Goal: Transaction & Acquisition: Purchase product/service

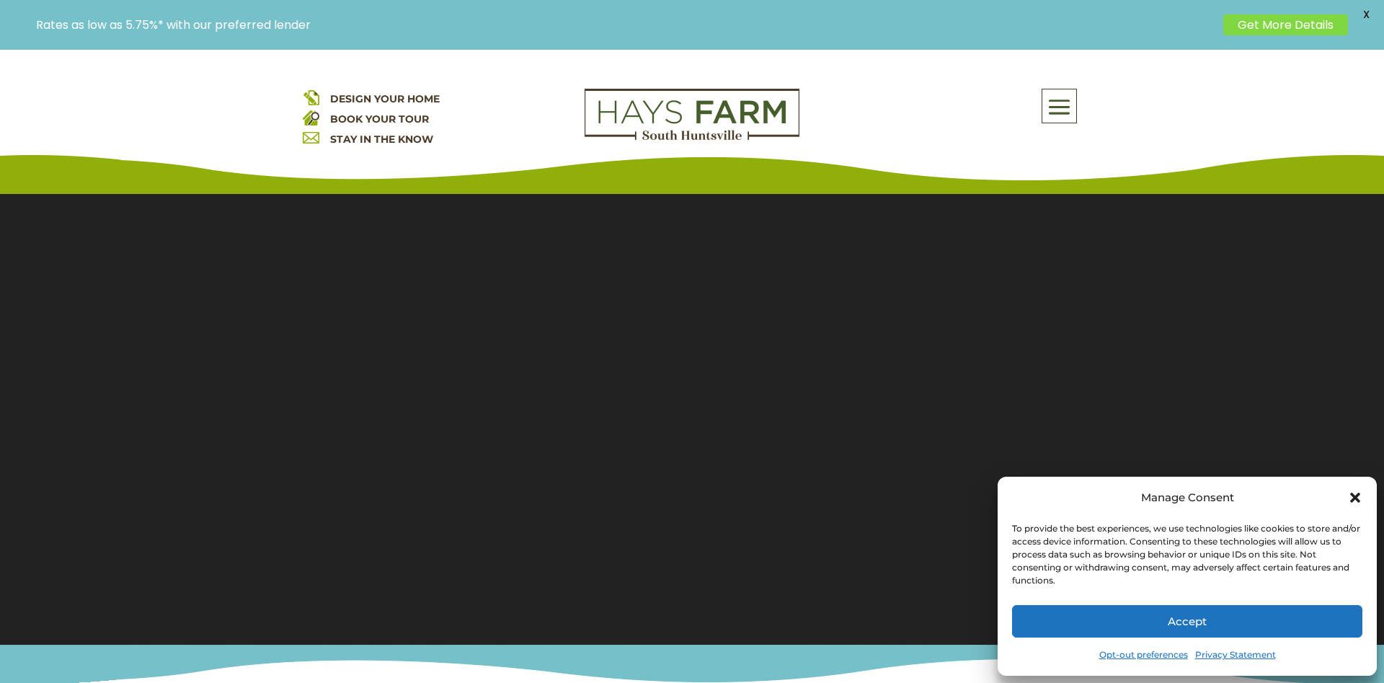
click at [1352, 499] on icon "Close dialog" at bounding box center [1355, 497] width 10 height 10
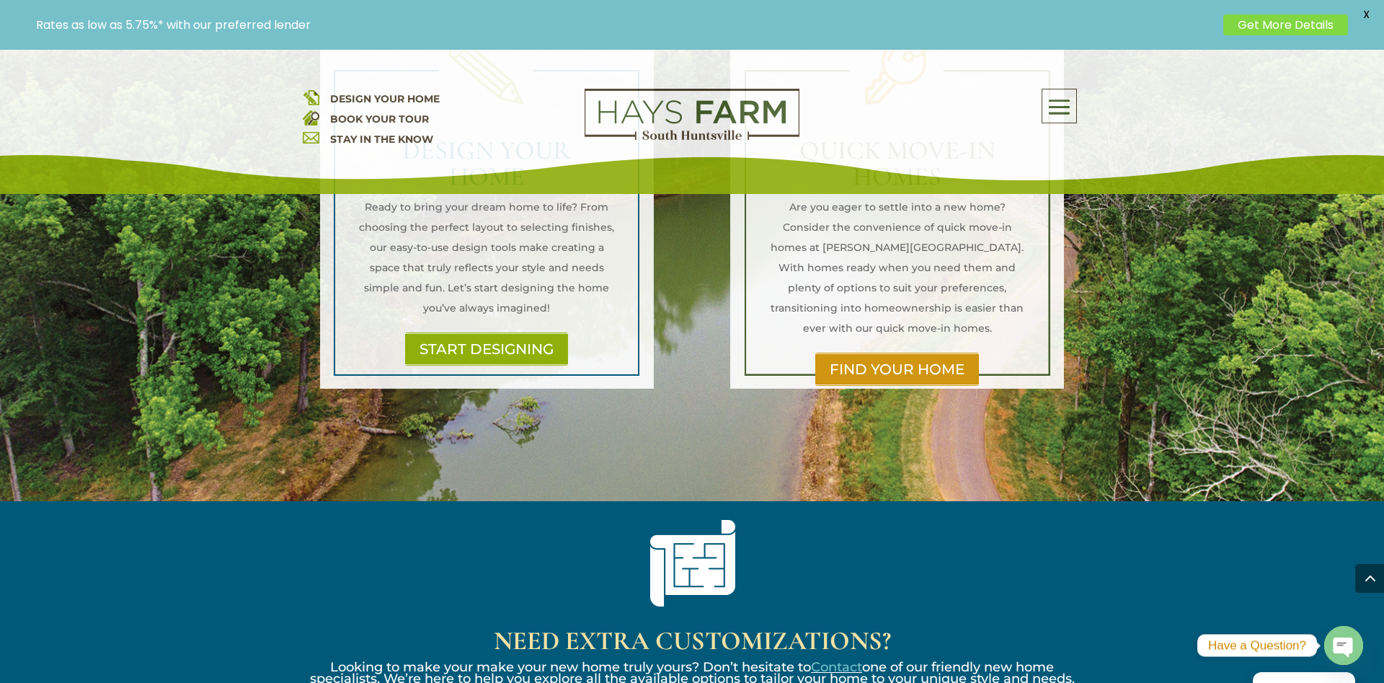
scroll to position [1522, 0]
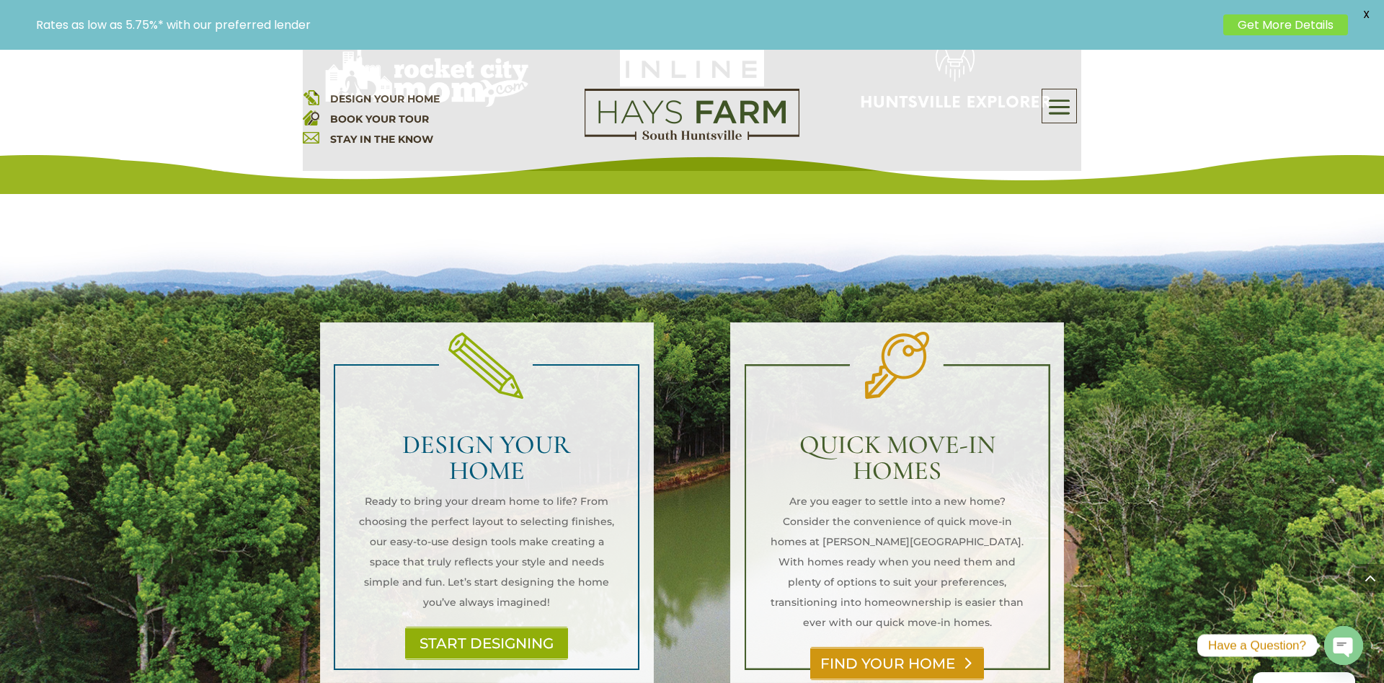
click at [920, 647] on link "FIND YOUR HOME" at bounding box center [897, 663] width 174 height 33
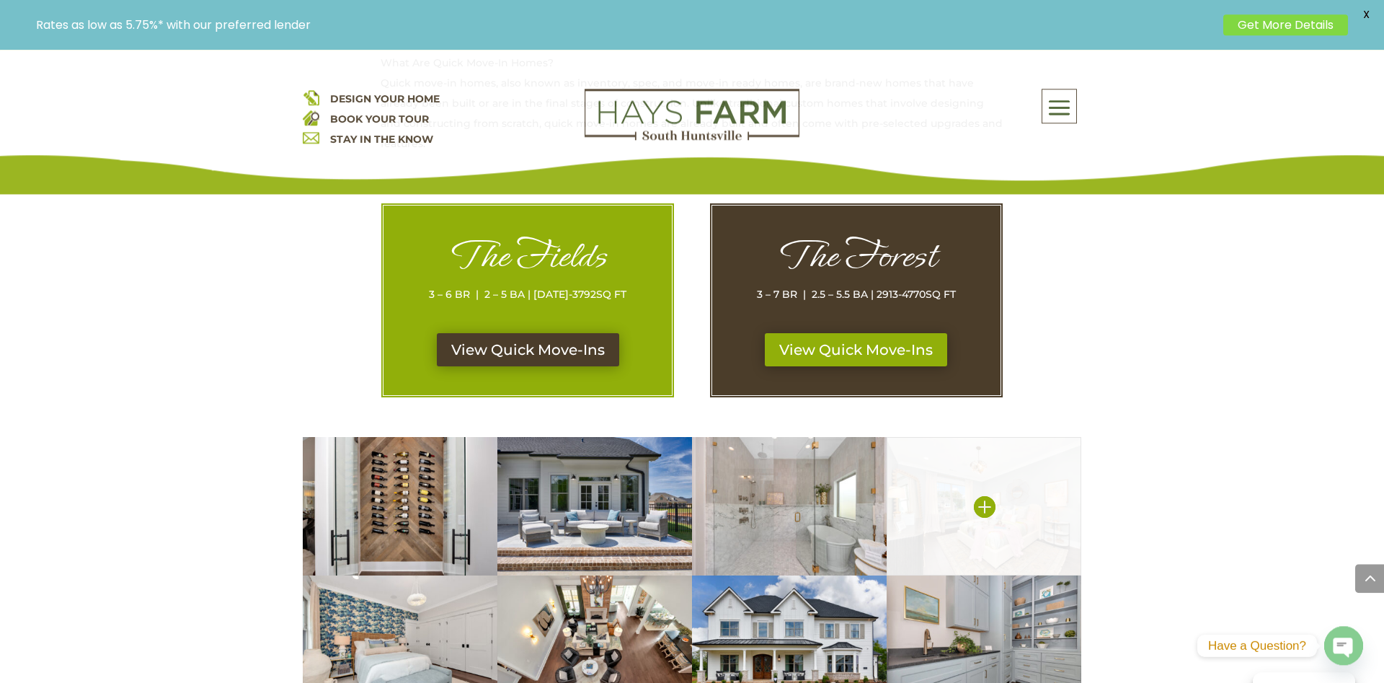
scroll to position [662, 0]
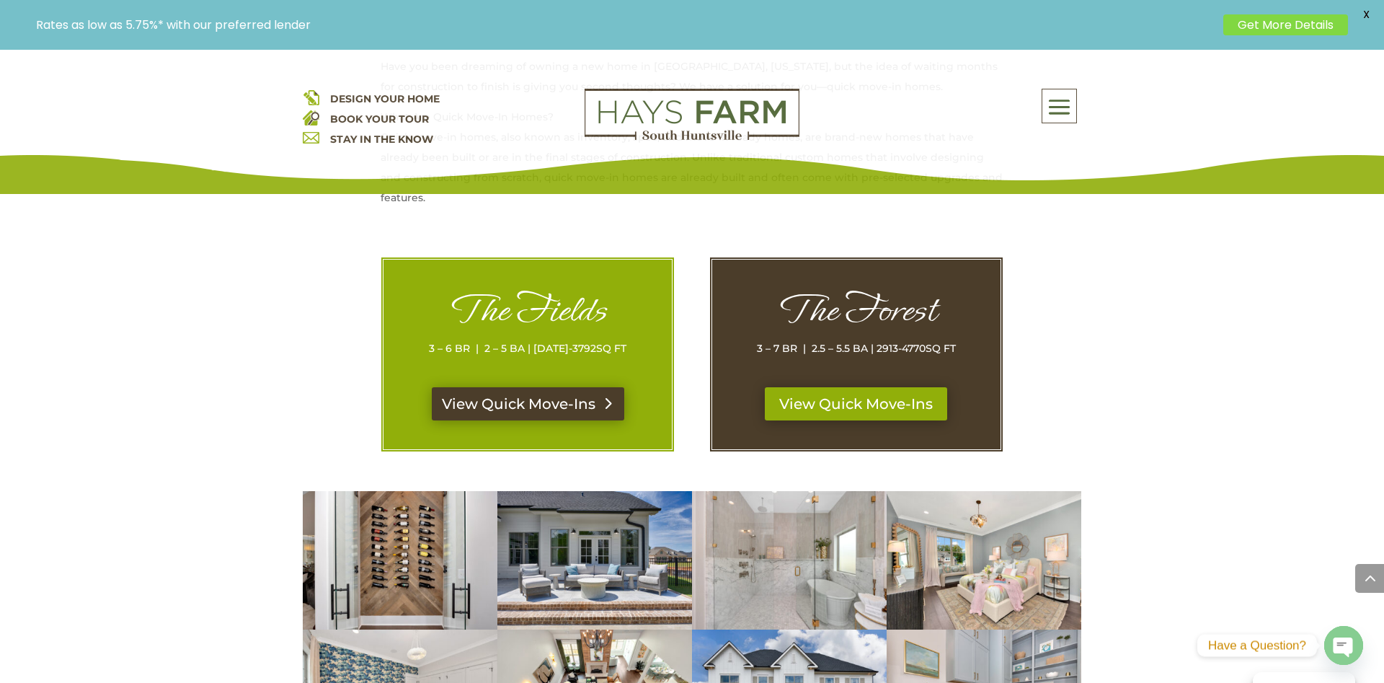
click at [546, 398] on link "View Quick Move-Ins" at bounding box center [528, 403] width 192 height 33
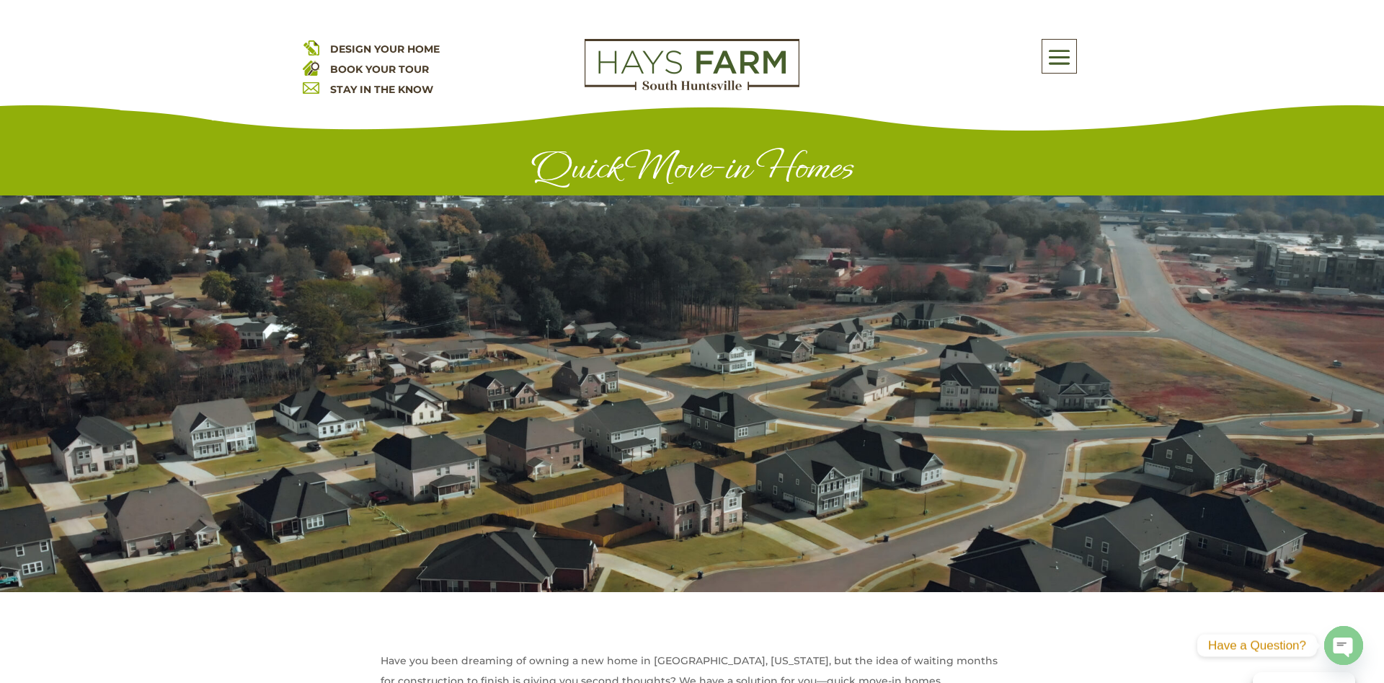
scroll to position [662, 0]
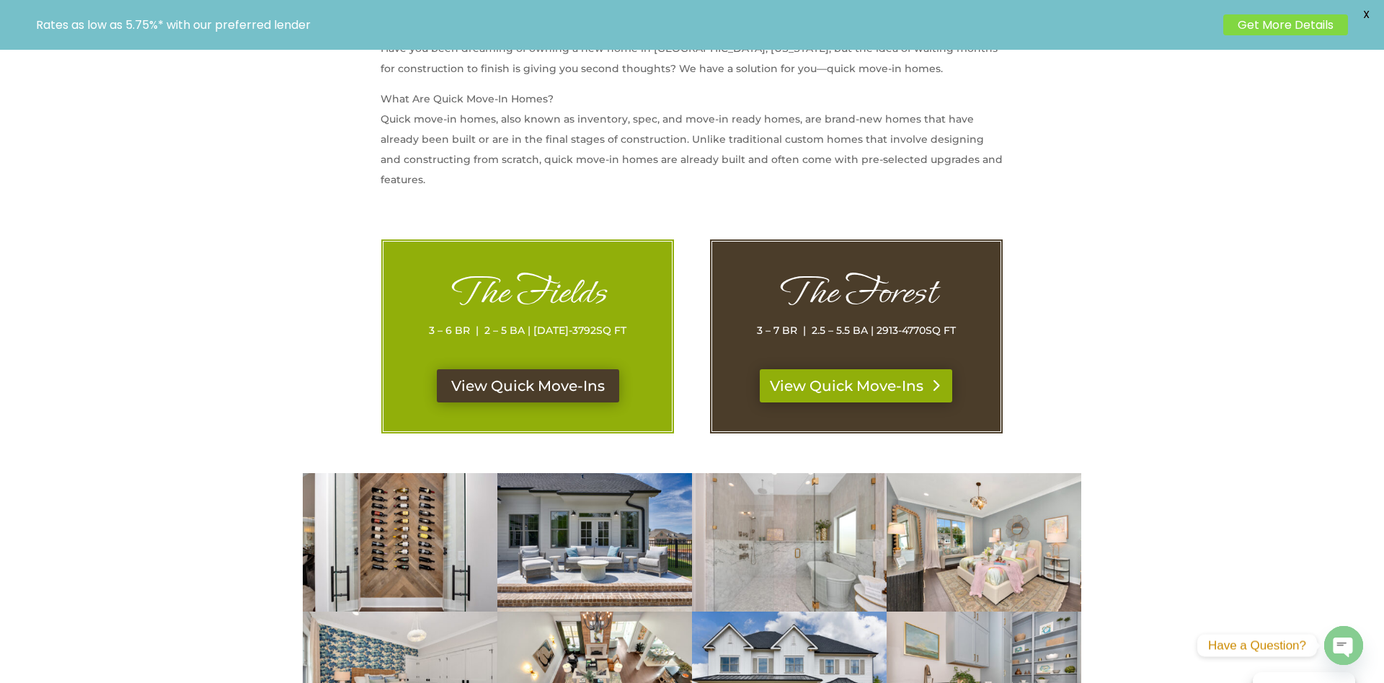
click at [861, 370] on link "View Quick Move-Ins" at bounding box center [856, 385] width 192 height 33
